Goal: Communication & Community: Answer question/provide support

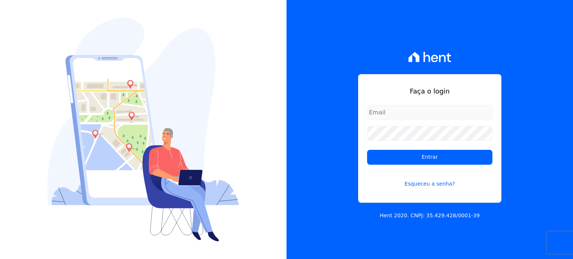
type input "[EMAIL_ADDRESS][DOMAIN_NAME]"
click at [413, 117] on input "[EMAIL_ADDRESS][DOMAIN_NAME]" at bounding box center [429, 112] width 125 height 15
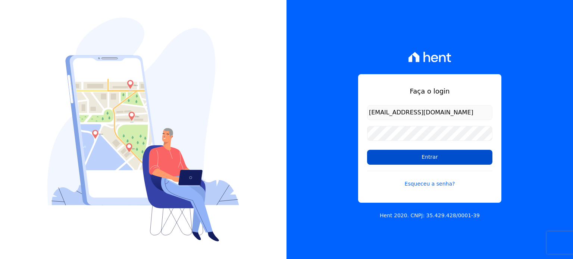
click at [386, 158] on input "Entrar" at bounding box center [429, 157] width 125 height 15
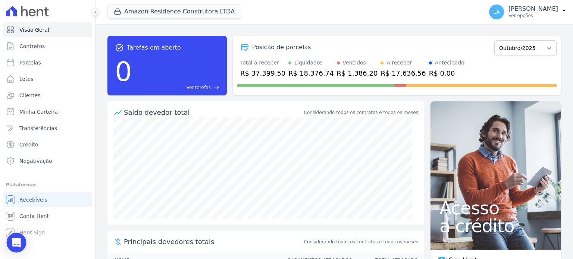
click at [20, 243] on icon "Open Intercom Messenger" at bounding box center [17, 243] width 10 height 10
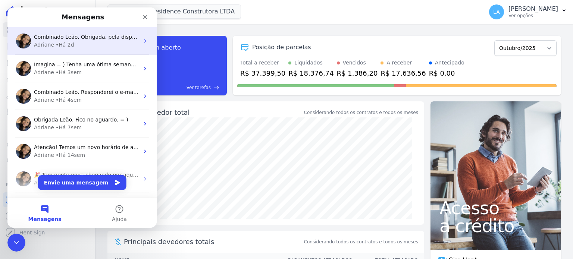
click at [91, 41] on div "Adriane • Há 2d" at bounding box center [86, 45] width 105 height 8
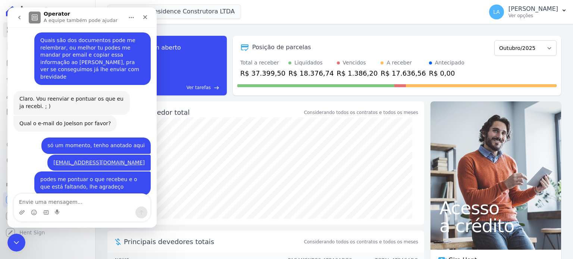
scroll to position [475, 0]
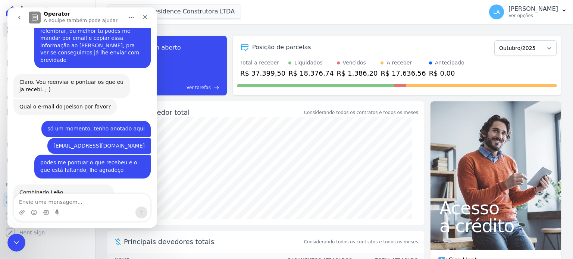
click at [19, 16] on icon "go back" at bounding box center [19, 18] width 6 height 6
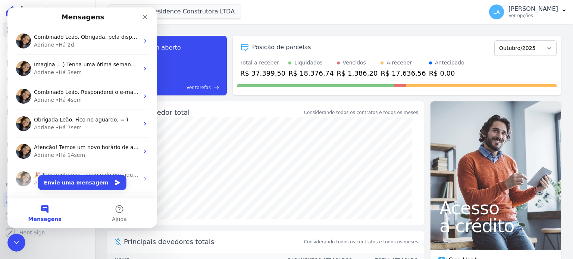
scroll to position [0, 0]
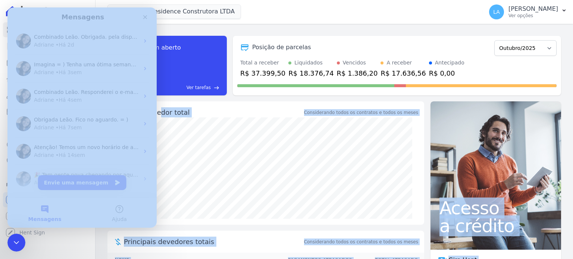
drag, startPoint x: 165, startPoint y: 117, endPoint x: 154, endPoint y: 114, distance: 10.9
click at [200, 112] on div "Saldo devedor total" at bounding box center [213, 112] width 179 height 10
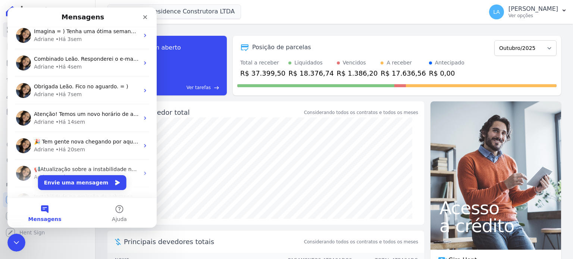
scroll to position [31, 0]
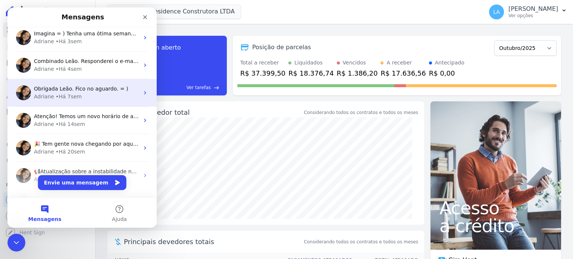
click at [83, 95] on div "Adriane • Há 7sem" at bounding box center [86, 97] width 105 height 8
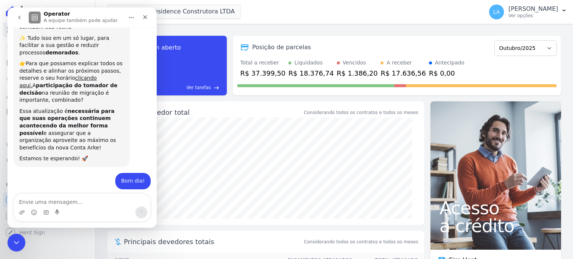
scroll to position [146, 0]
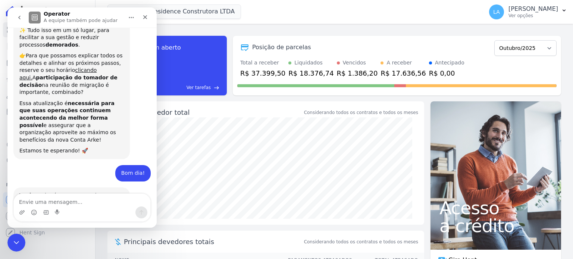
drag, startPoint x: 156, startPoint y: 169, endPoint x: 166, endPoint y: 99, distance: 70.1
